Goal: Task Accomplishment & Management: Complete application form

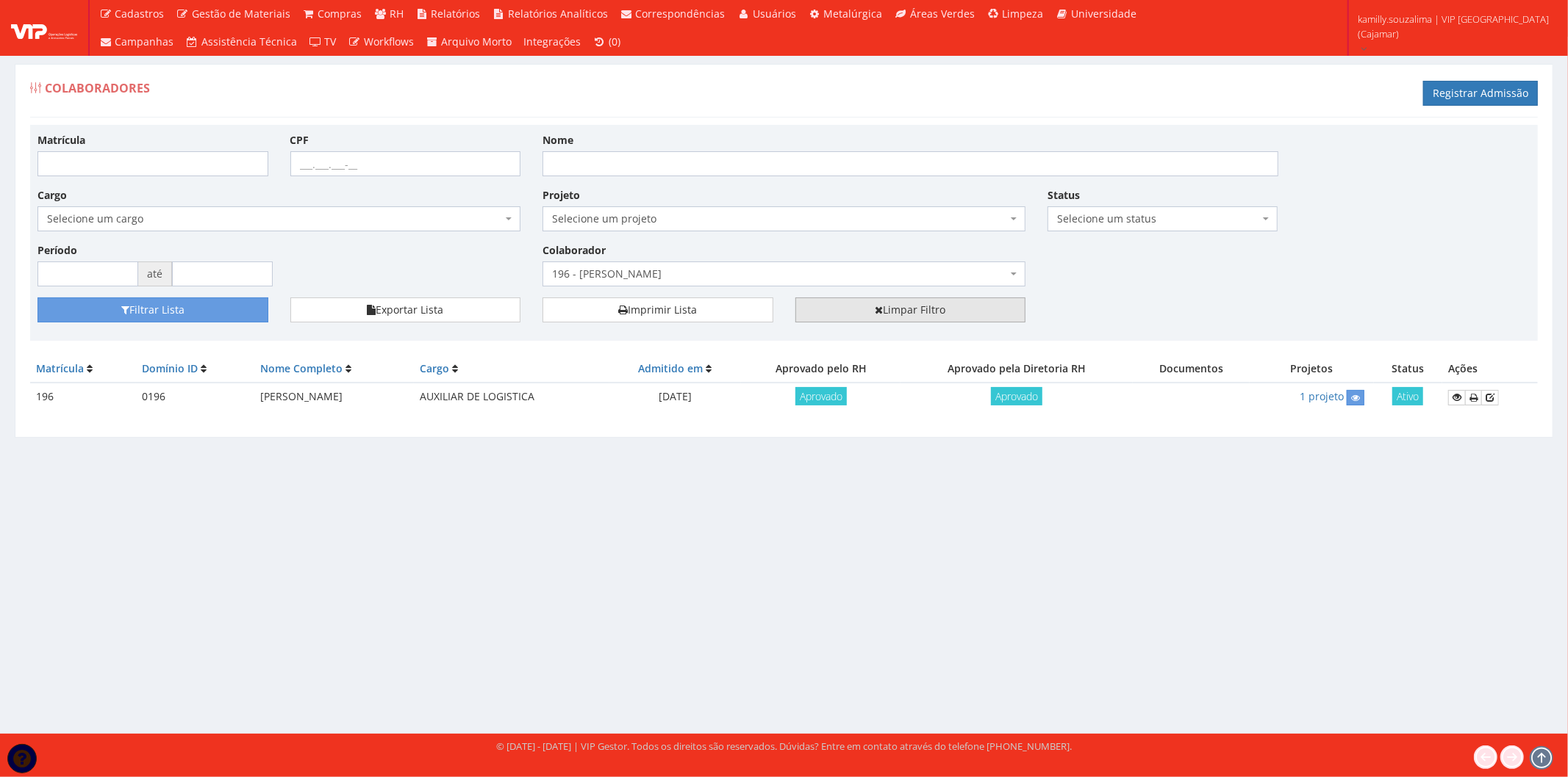
click at [919, 303] on link "Limpar Filtro" at bounding box center [911, 310] width 230 height 25
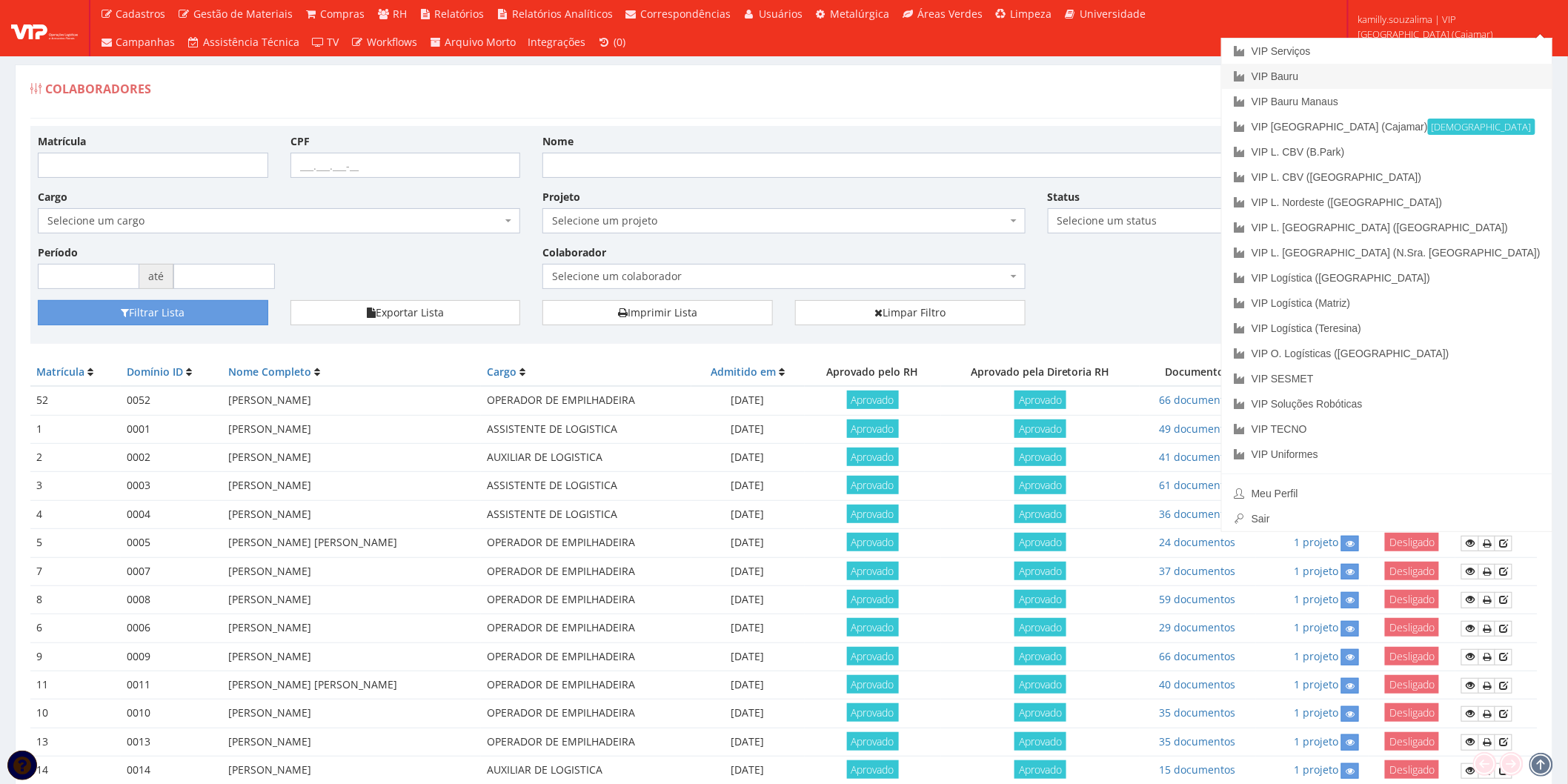
click at [1434, 81] on link "VIP Bauru" at bounding box center [1387, 76] width 331 height 25
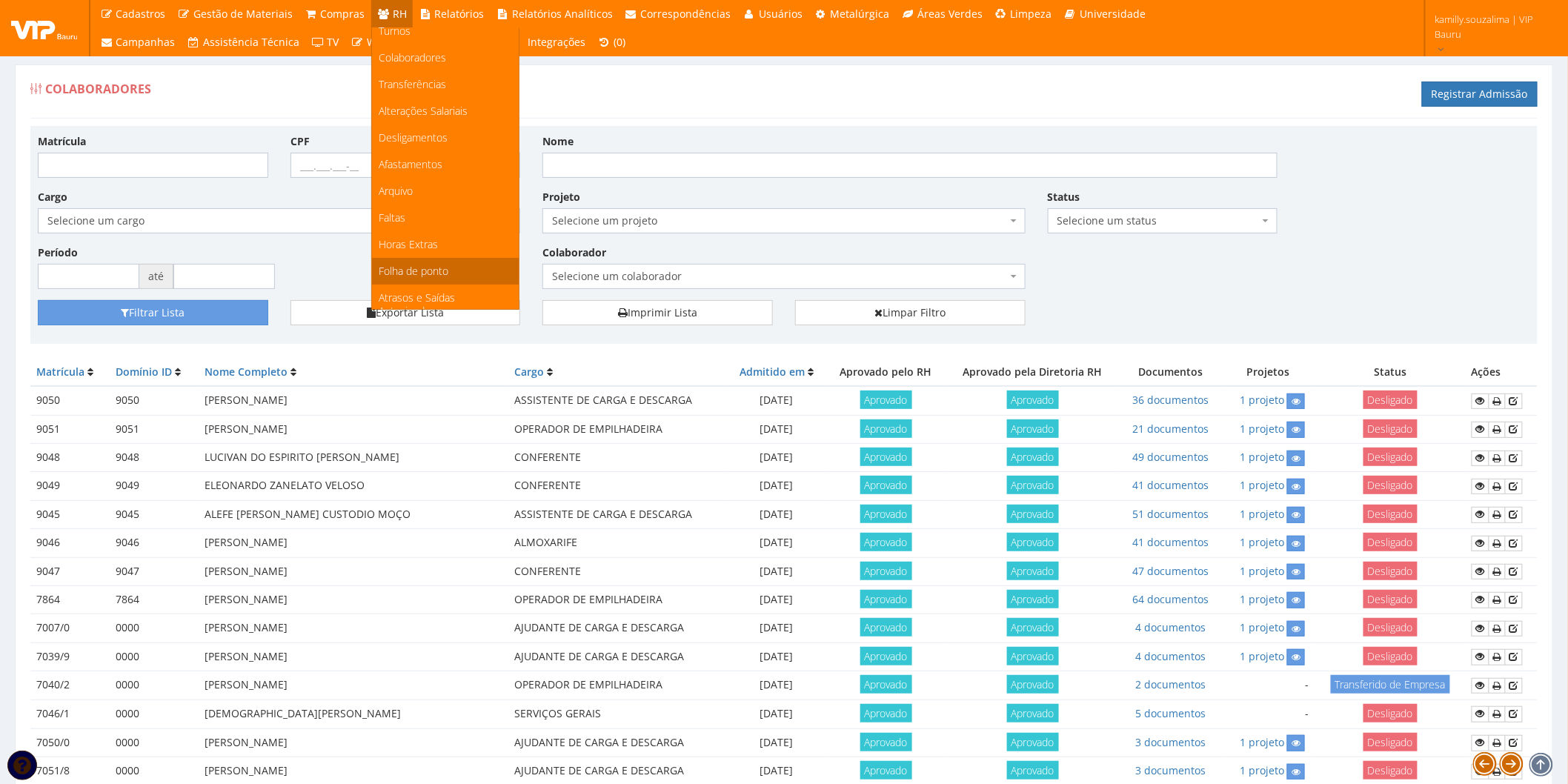
scroll to position [165, 0]
click at [434, 139] on link "Faltas" at bounding box center [445, 144] width 147 height 27
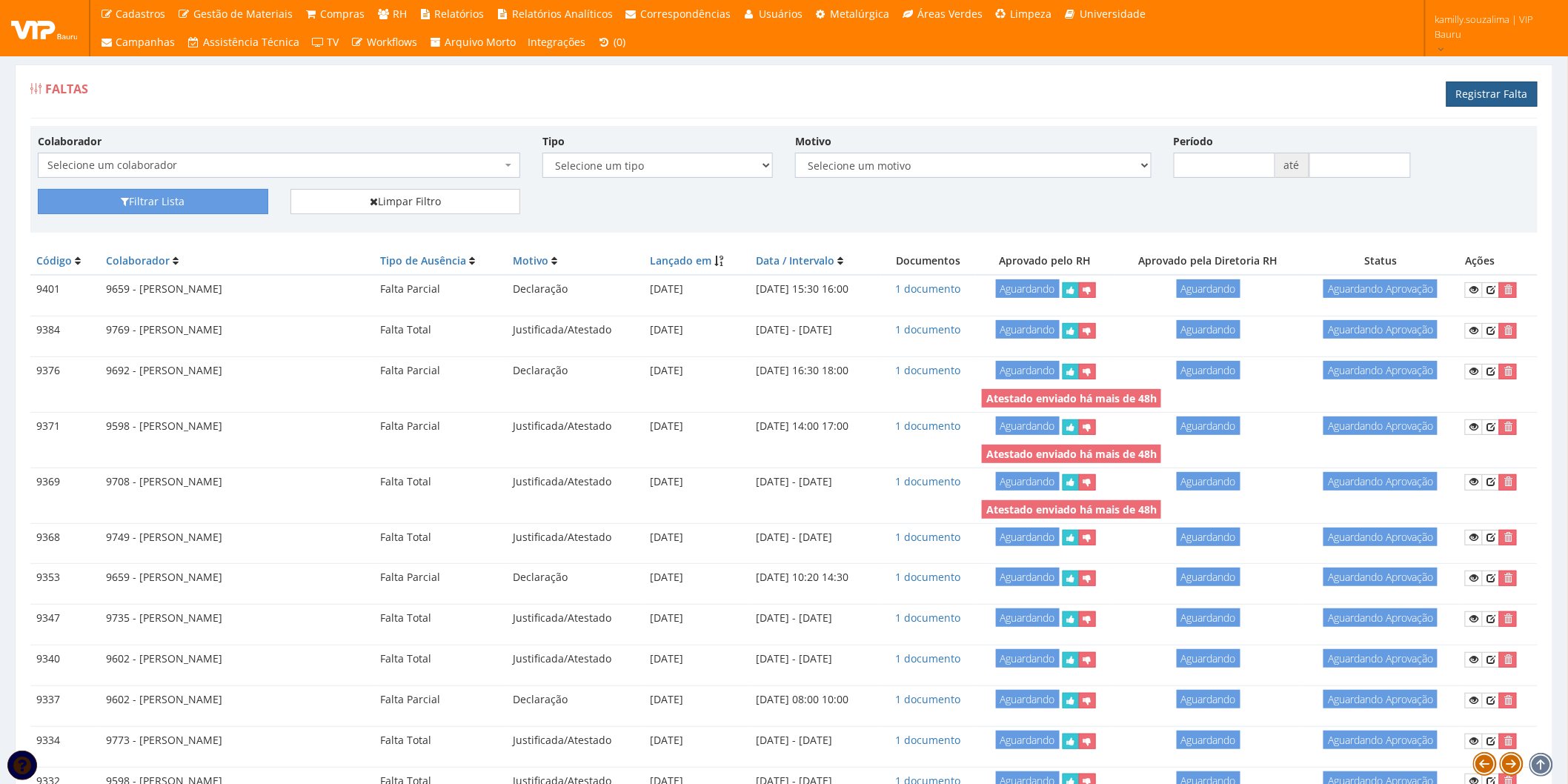
click at [1485, 91] on link "Registrar Falta" at bounding box center [1492, 94] width 91 height 25
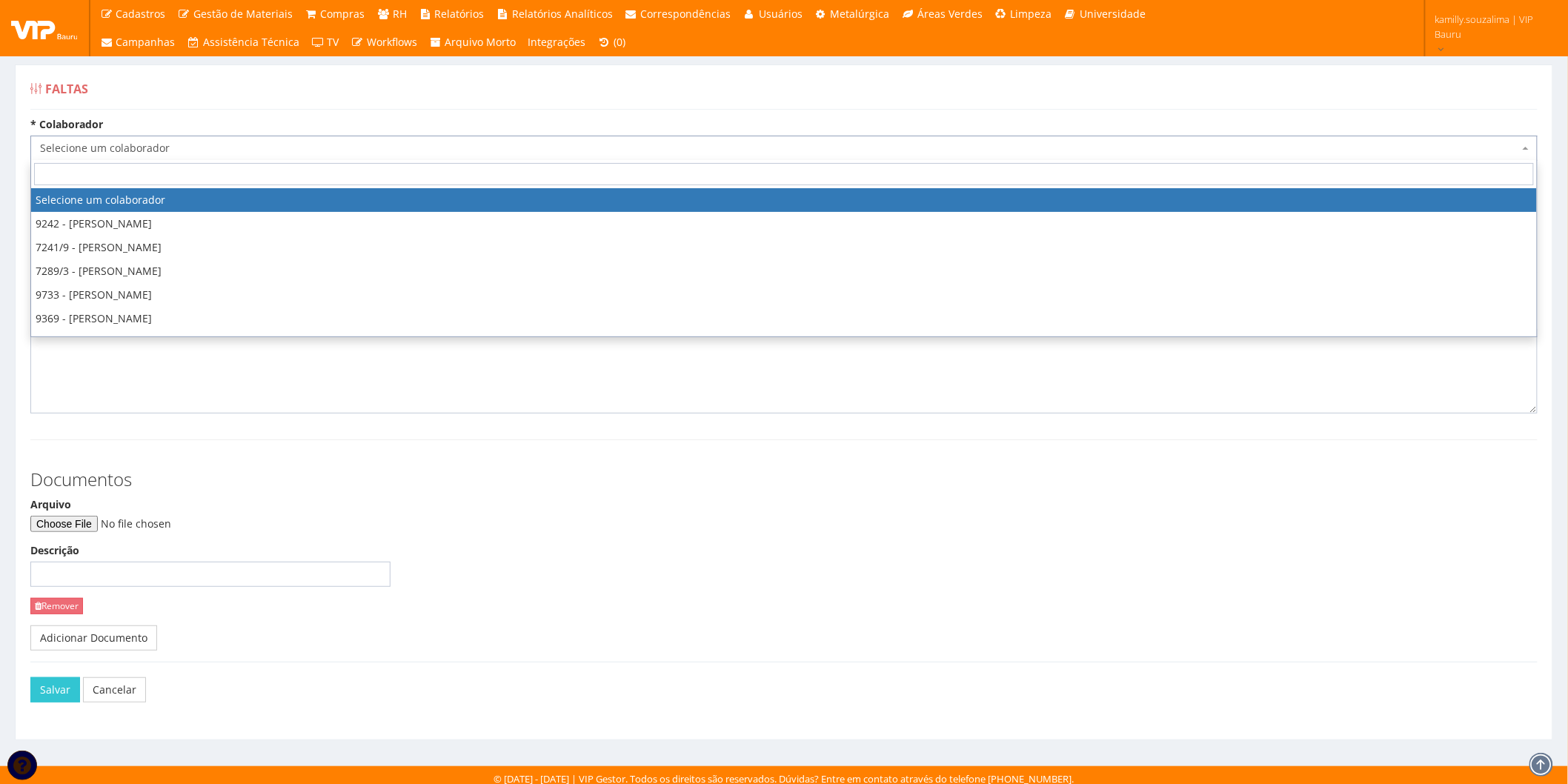
click at [261, 147] on span "Selecione um colaborador" at bounding box center [779, 148] width 1479 height 15
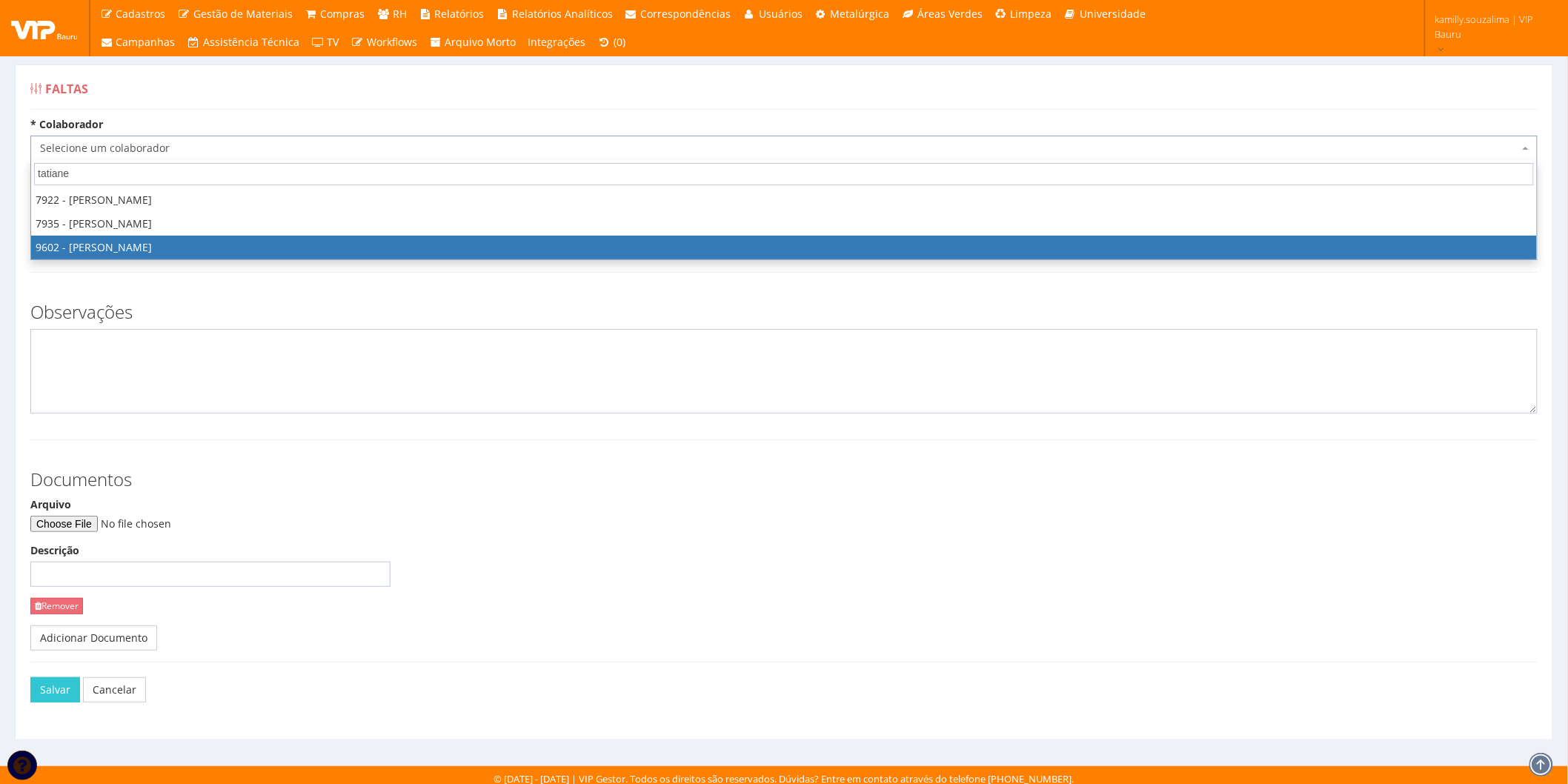
type input "tatiane"
select select "3769"
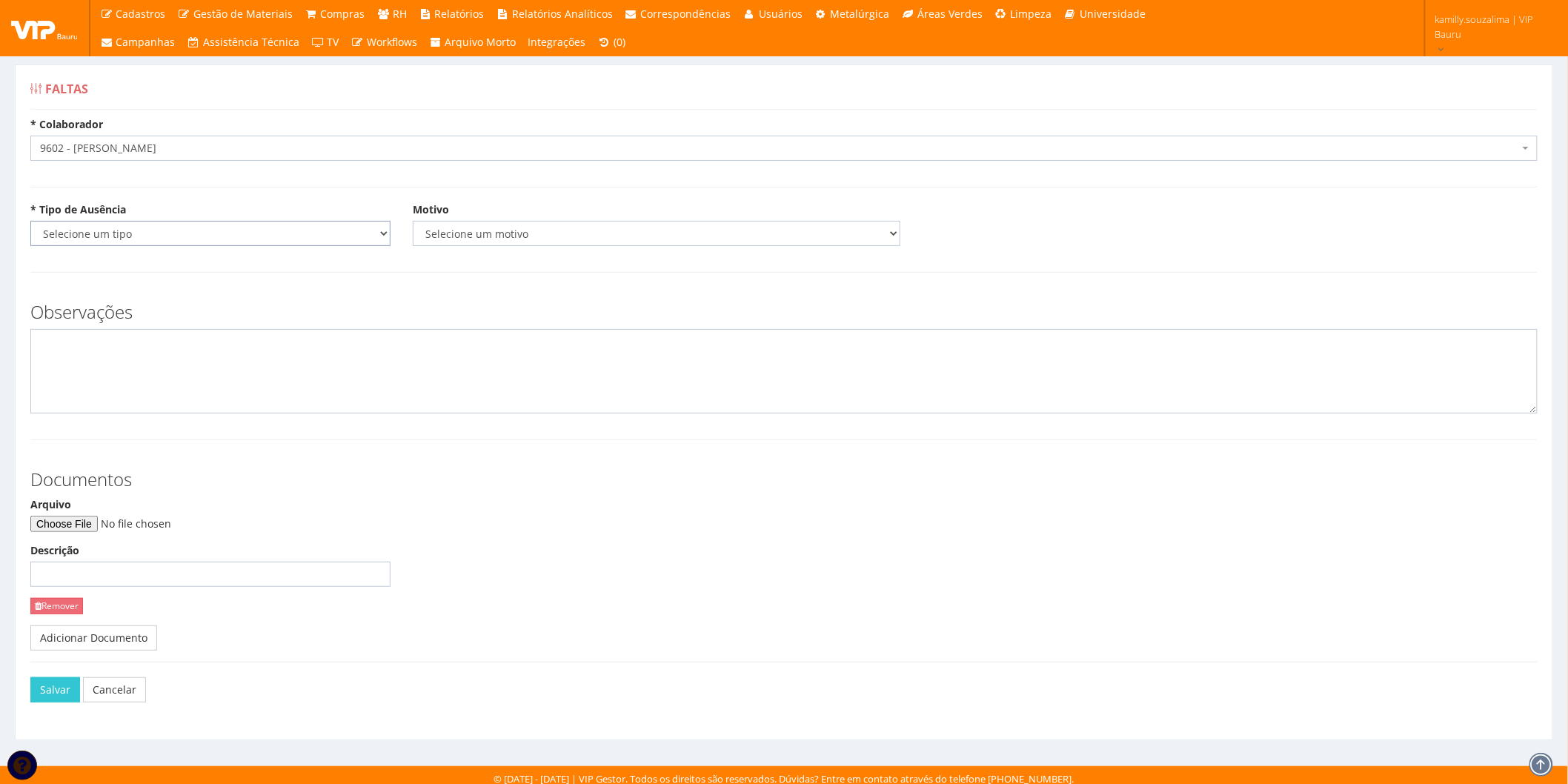
click at [157, 234] on select "Selecione um tipo Falta Total Falta Parcial Afastamento Férias" at bounding box center [210, 233] width 360 height 25
select select "parcial"
click at [30, 221] on select "Selecione um tipo Falta Total Falta Parcial Afastamento Férias" at bounding box center [210, 233] width 360 height 25
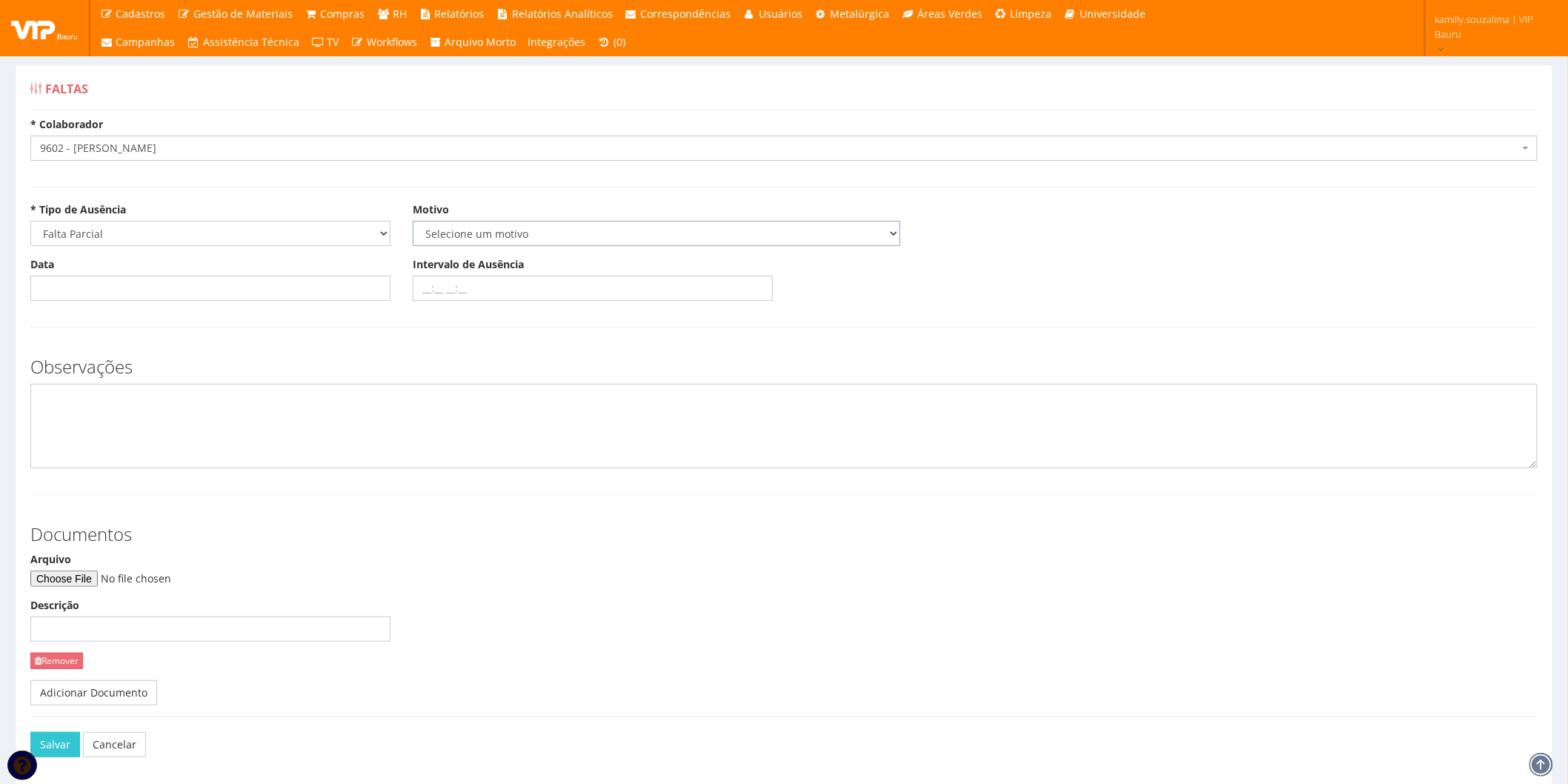
click at [433, 230] on select "Selecione um motivo Acidente Atestado Atraso Declaração Determinação Judicial D…" at bounding box center [657, 233] width 488 height 25
select select "atestado"
click at [413, 221] on select "Selecione um motivo Acidente Atestado Atraso Declaração Determinação Judicial D…" at bounding box center [657, 233] width 488 height 25
click at [97, 293] on input "Data" at bounding box center [210, 288] width 360 height 25
type input "17/09/2025"
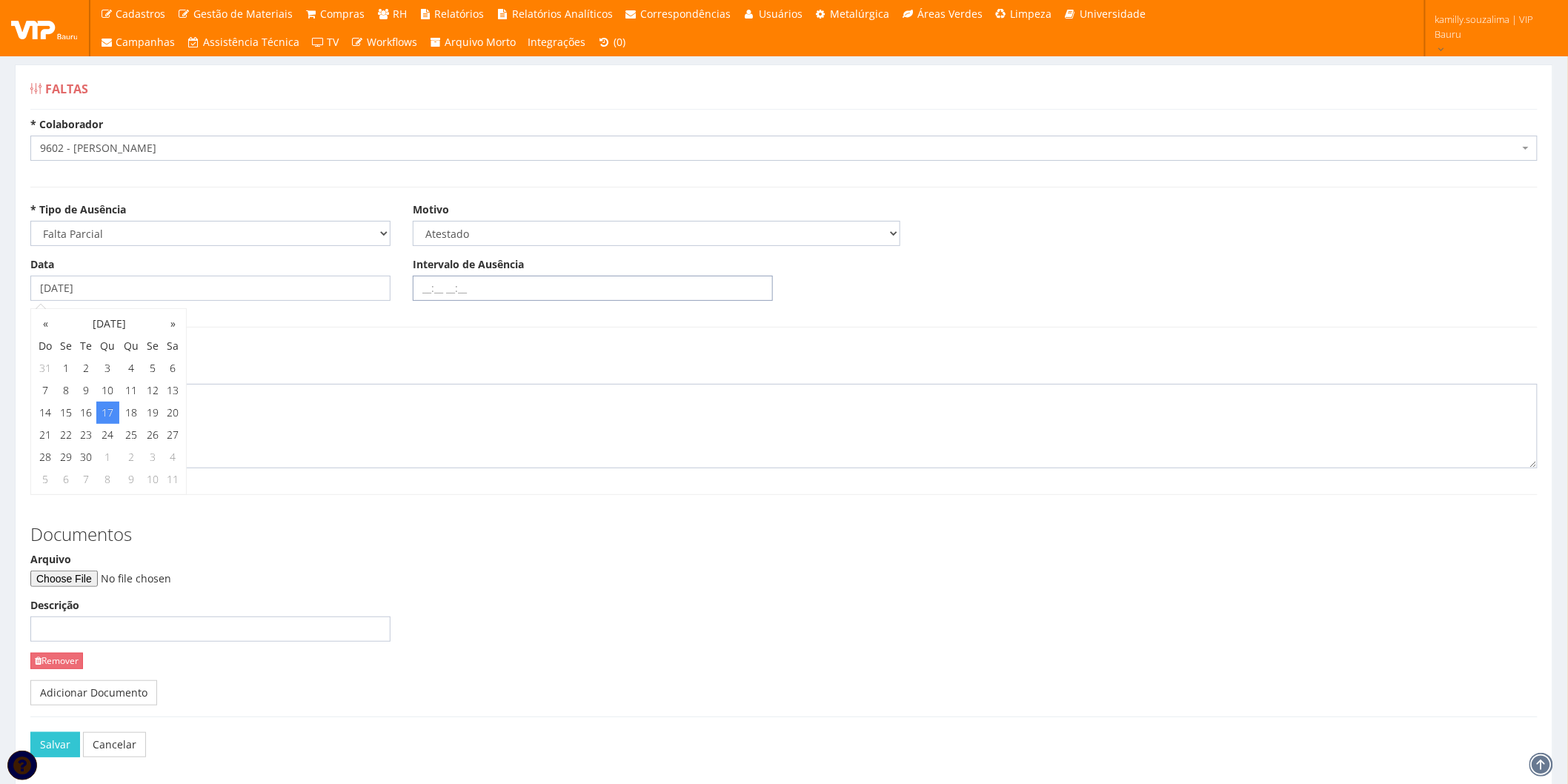
drag, startPoint x: 428, startPoint y: 286, endPoint x: 489, endPoint y: 277, distance: 61.7
click at [430, 284] on input "Intervalo de Ausência" at bounding box center [593, 288] width 360 height 25
type input "08:00 10:10"
click at [340, 434] on textarea at bounding box center [784, 426] width 1507 height 84
type textarea "a"
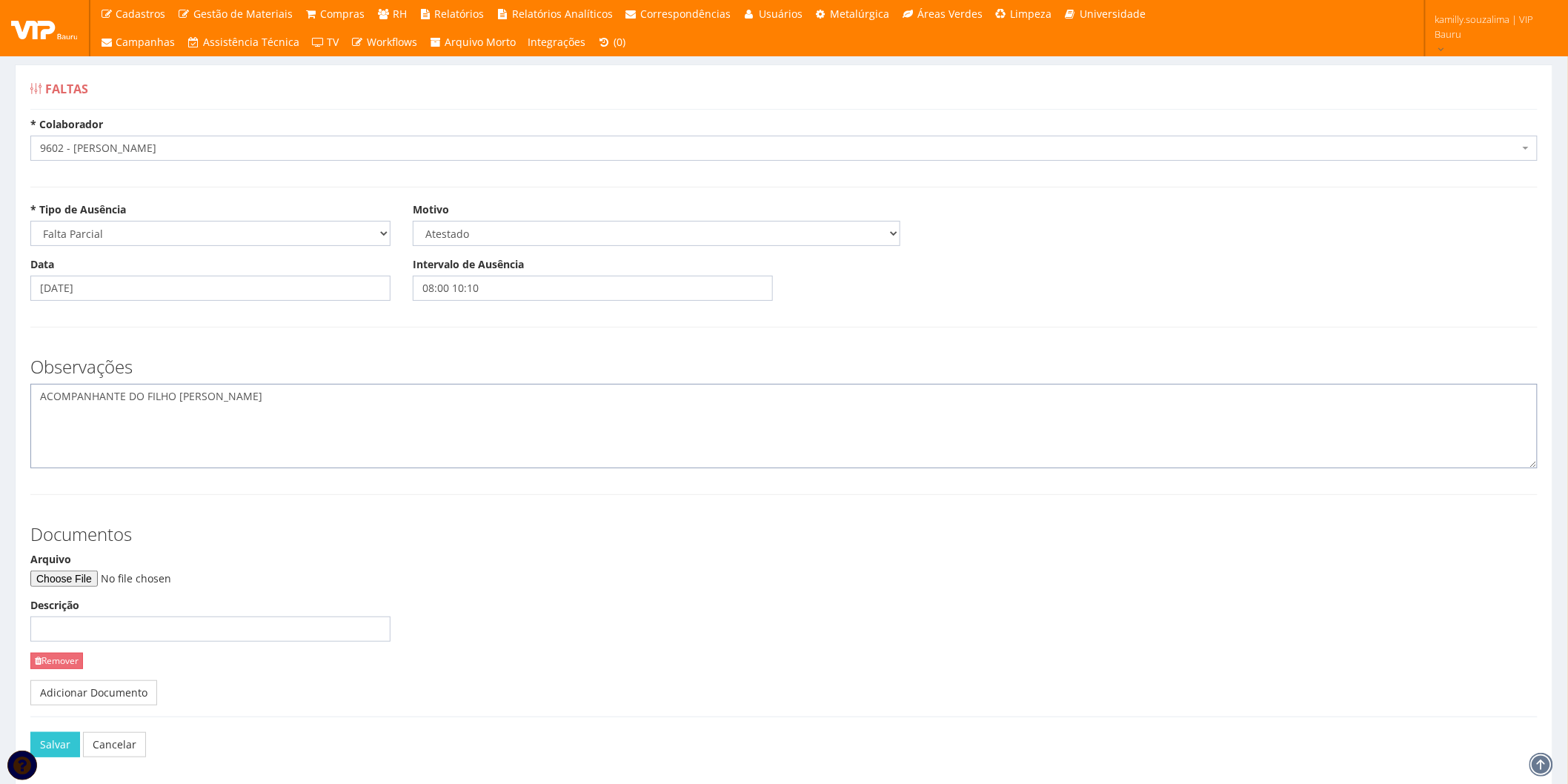
type textarea "ACOMPANHANTE DO FILHO JOÃO LUCCAS"
click at [77, 574] on input "Arquivo" at bounding box center [131, 579] width 201 height 16
type input "C:\fakepath\CamScanner 19-09-2025 08.08.pdf"
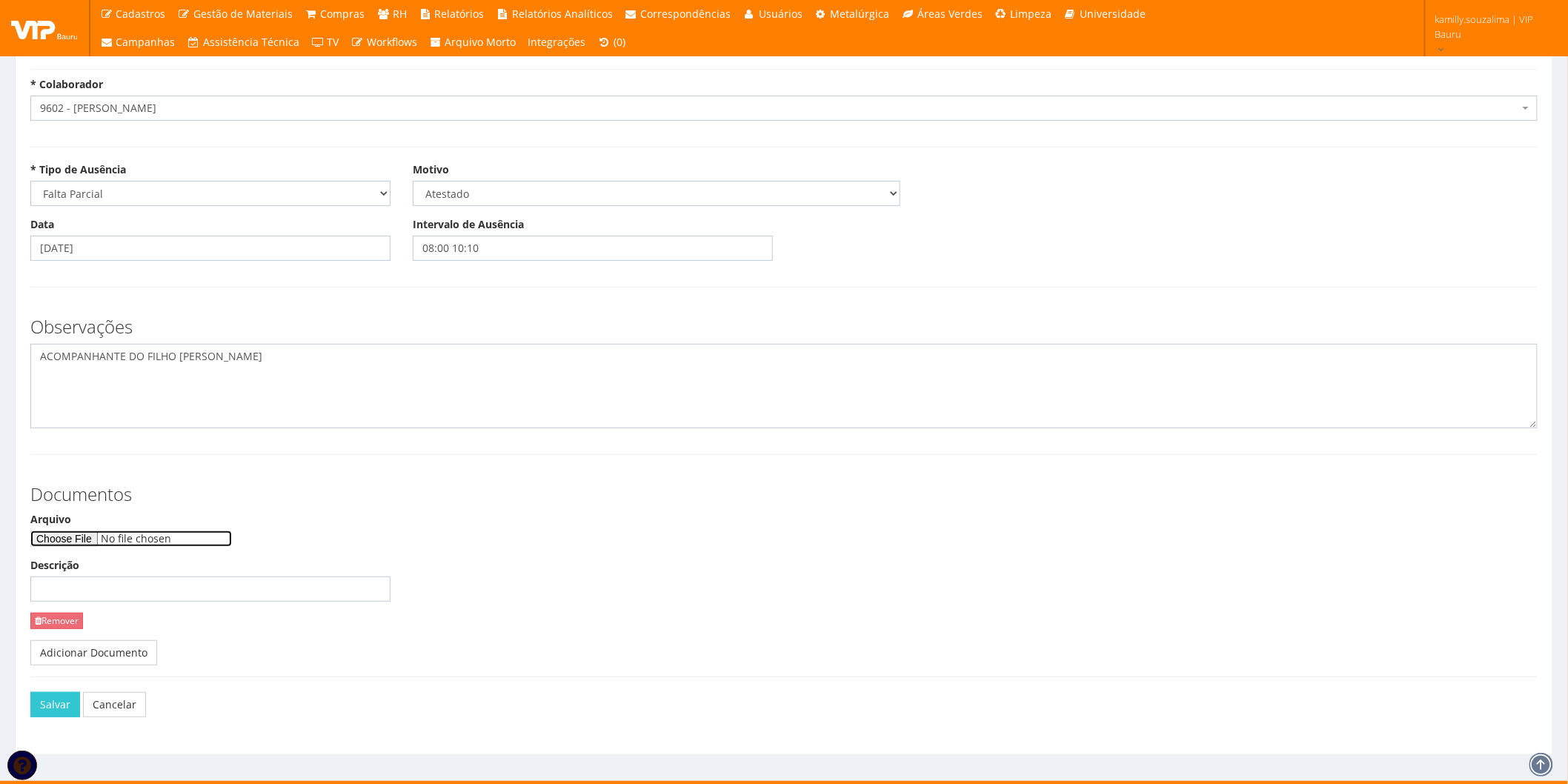
scroll to position [60, 0]
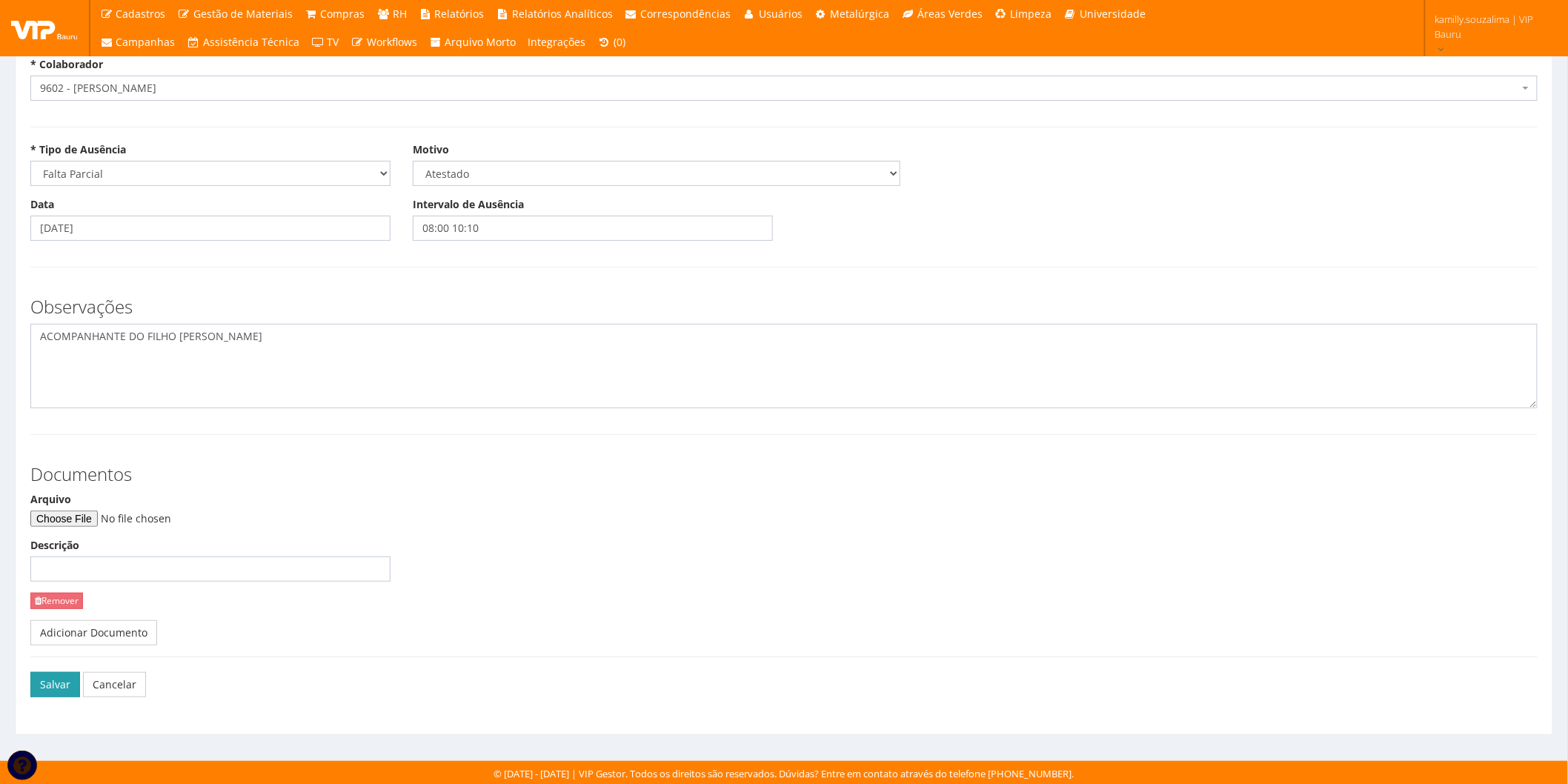
click at [43, 679] on button "Salvar" at bounding box center [54, 685] width 49 height 25
